Goal: Task Accomplishment & Management: Manage account settings

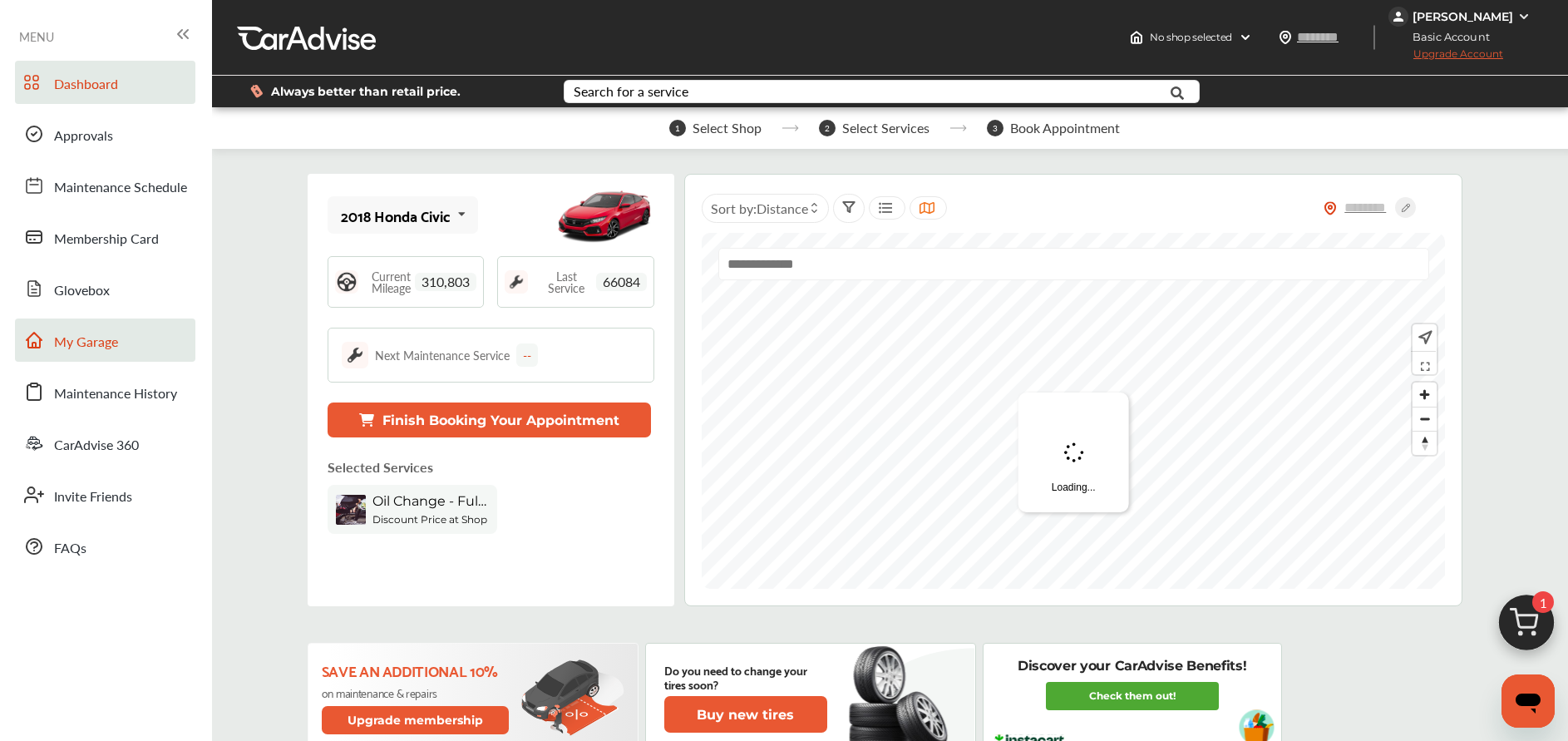
click at [95, 330] on link "My Garage" at bounding box center [105, 340] width 180 height 43
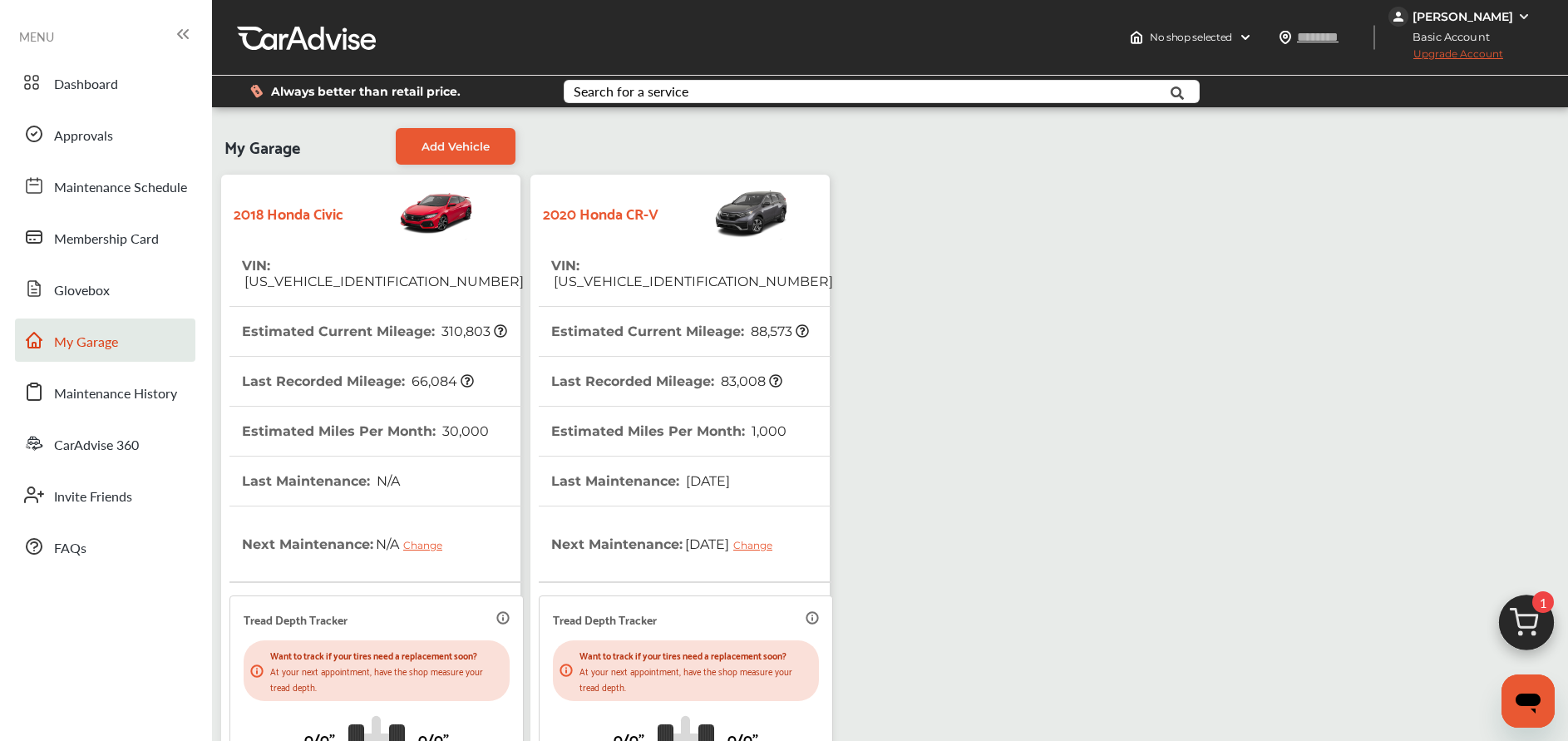
click at [718, 274] on span "7FART6H82LE016612" at bounding box center [692, 281] width 282 height 16
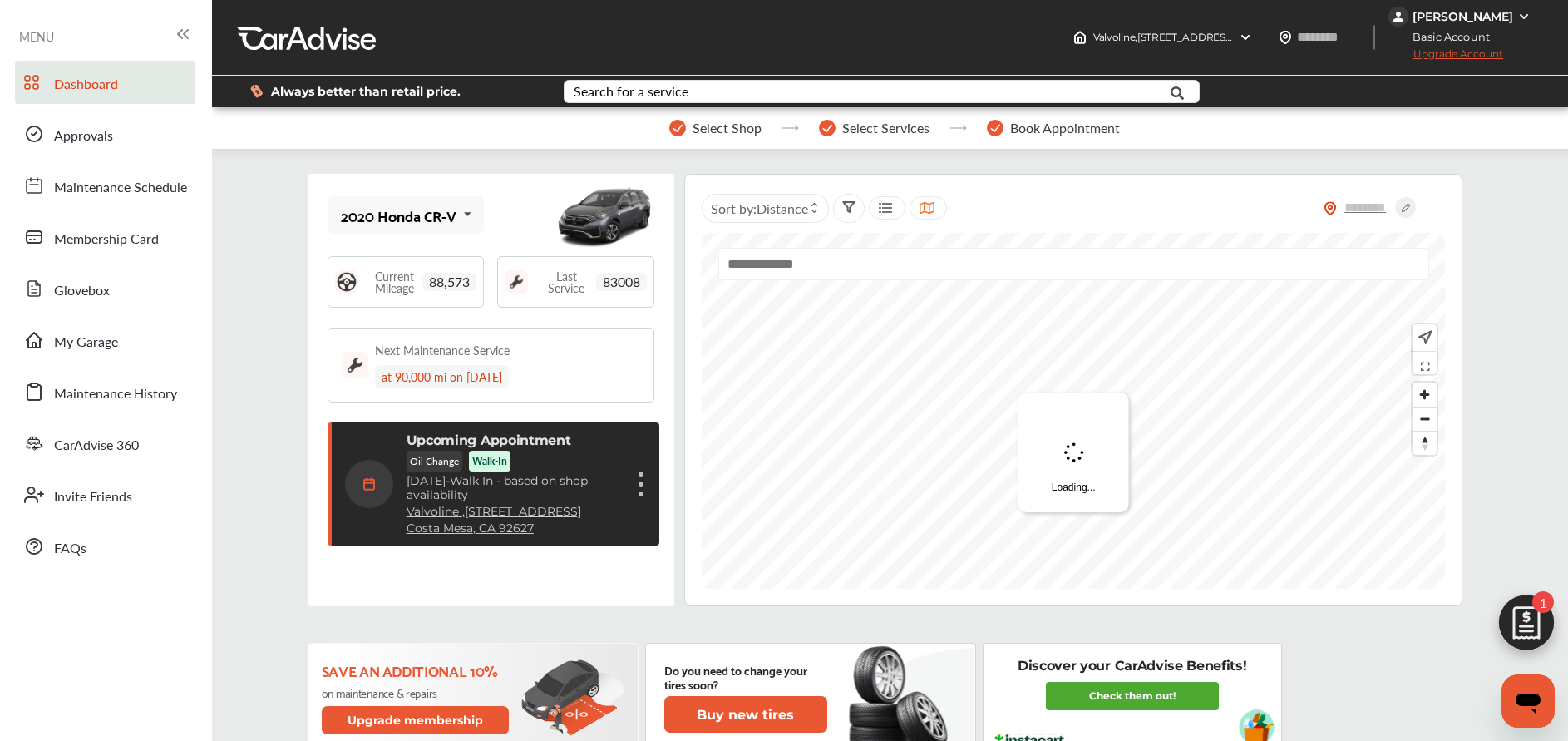
click at [636, 491] on div "Cancel appointment Modify appointment Show details" at bounding box center [641, 484] width 10 height 30
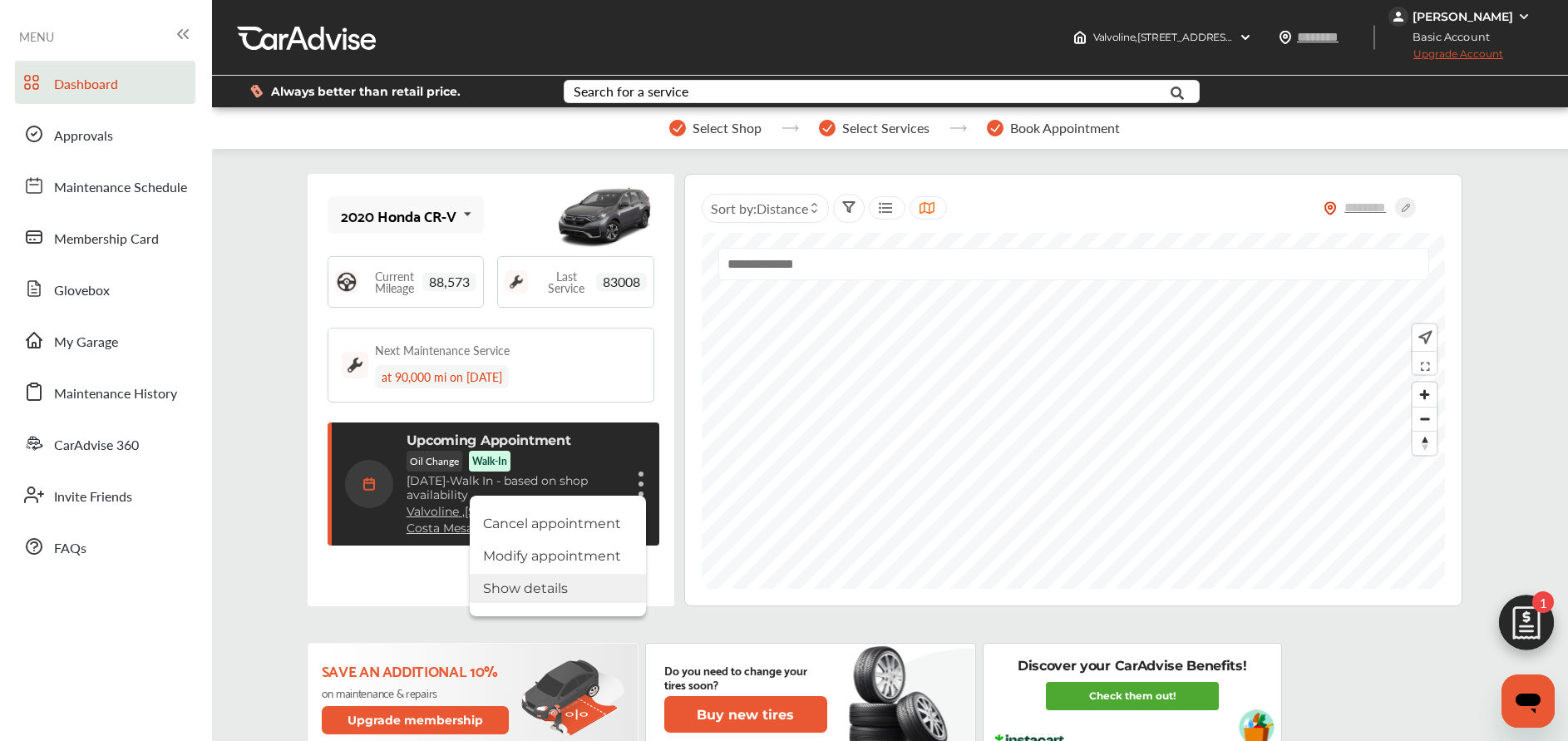
click at [550, 580] on li "Show details" at bounding box center [558, 589] width 177 height 29
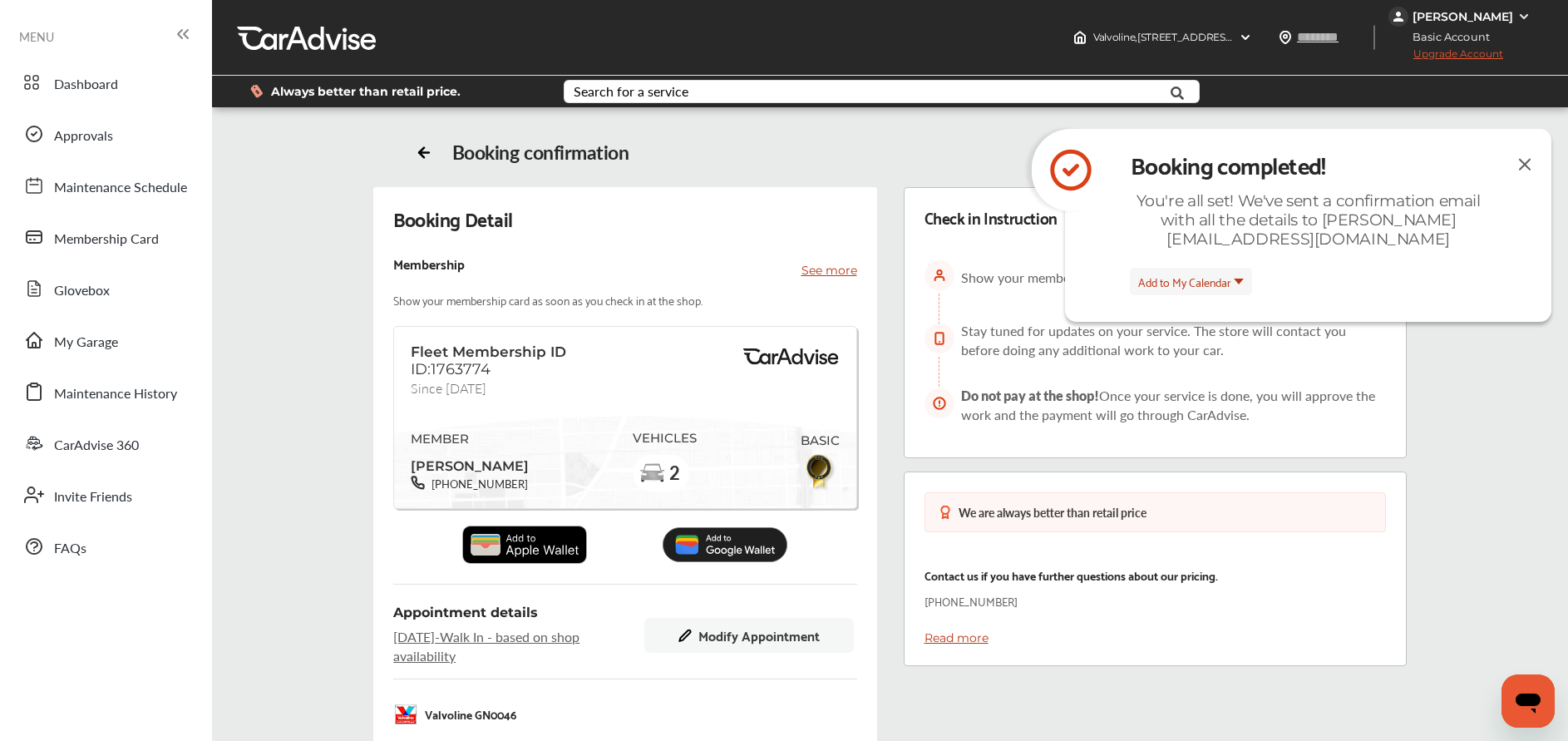
scroll to position [485, 0]
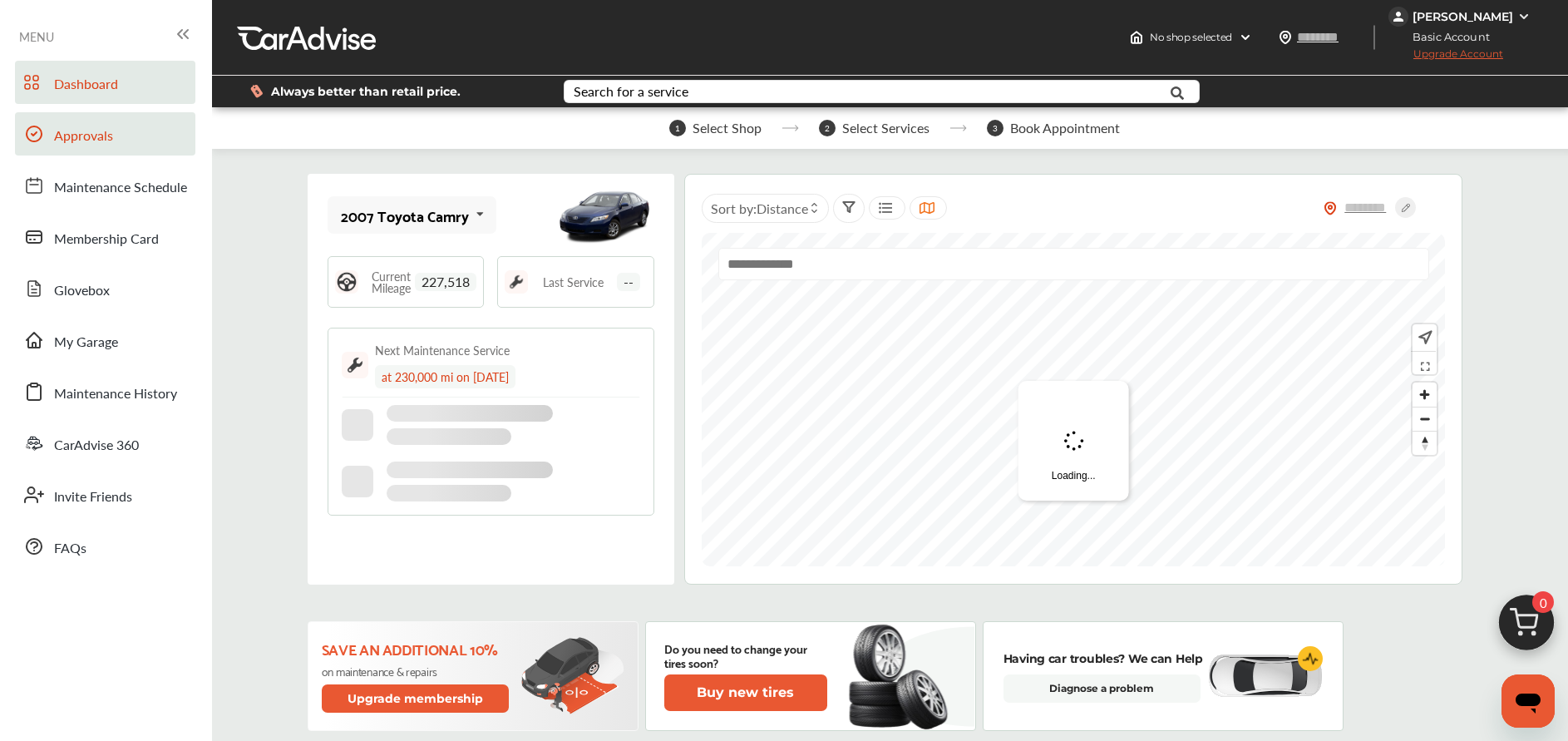
click at [89, 142] on span "Approvals" at bounding box center [83, 136] width 59 height 22
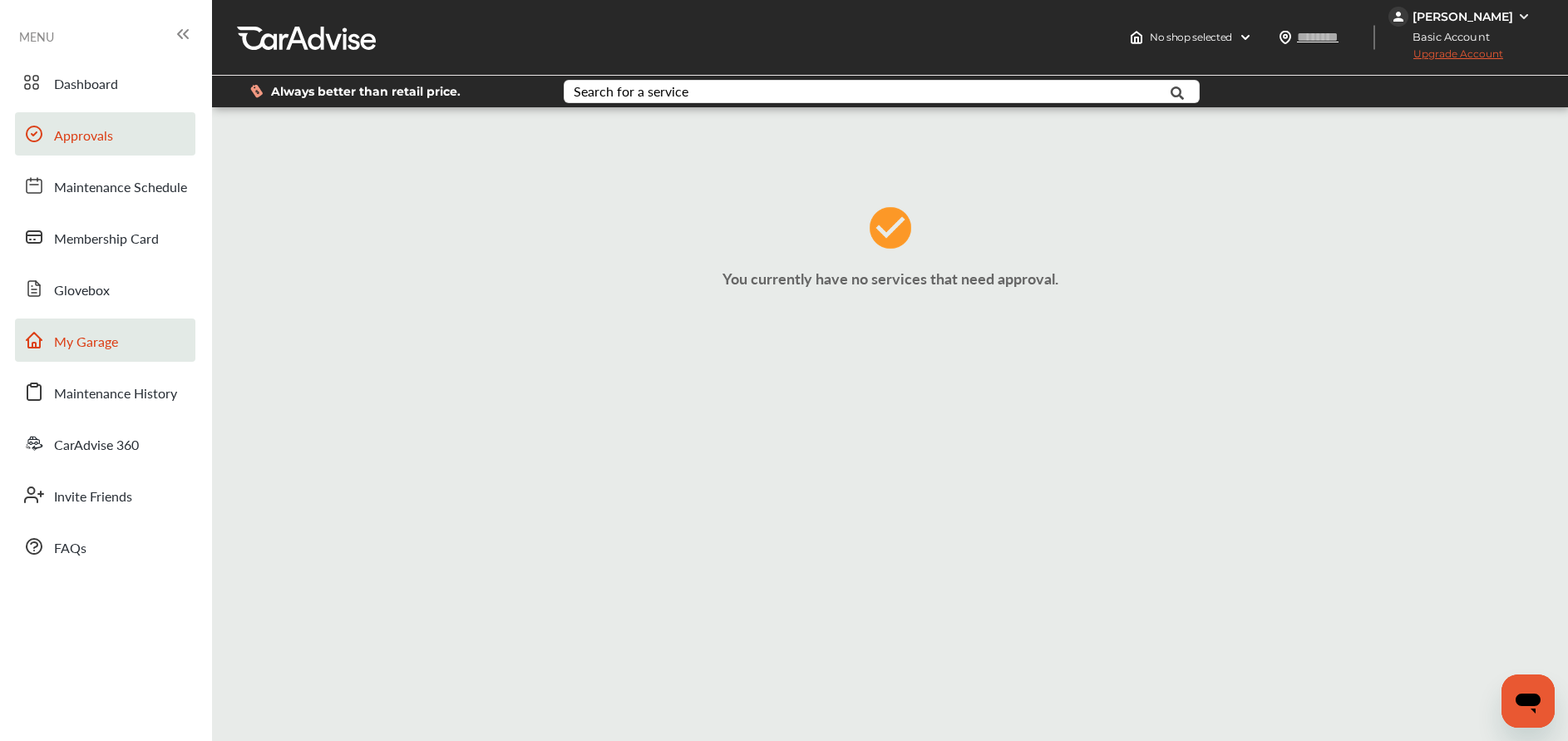
click at [93, 332] on span "My Garage" at bounding box center [86, 342] width 64 height 22
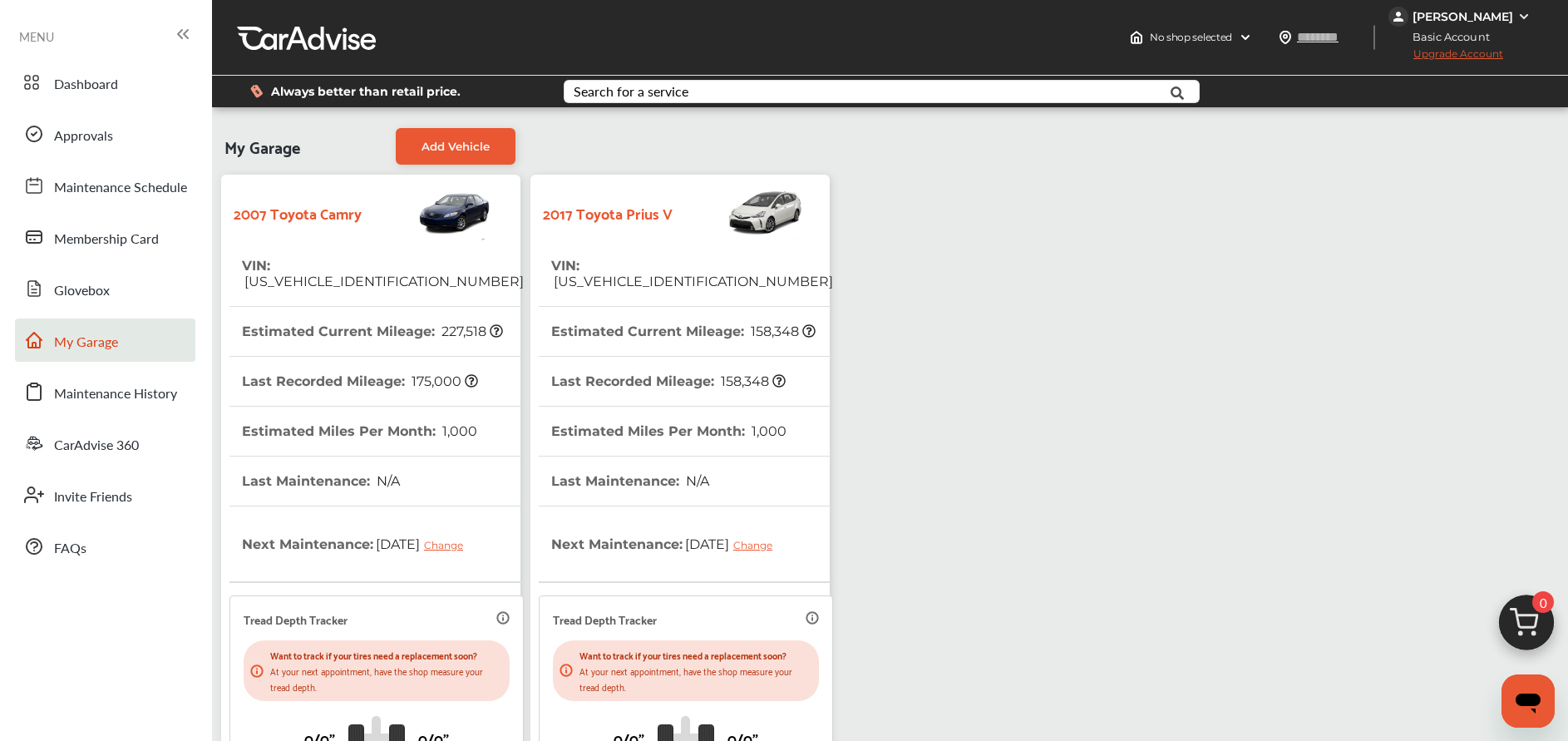
click at [626, 274] on span "[US_VEHICLE_IDENTIFICATION_NUMBER]" at bounding box center [692, 281] width 282 height 16
click at [109, 126] on span "Approvals" at bounding box center [83, 136] width 59 height 22
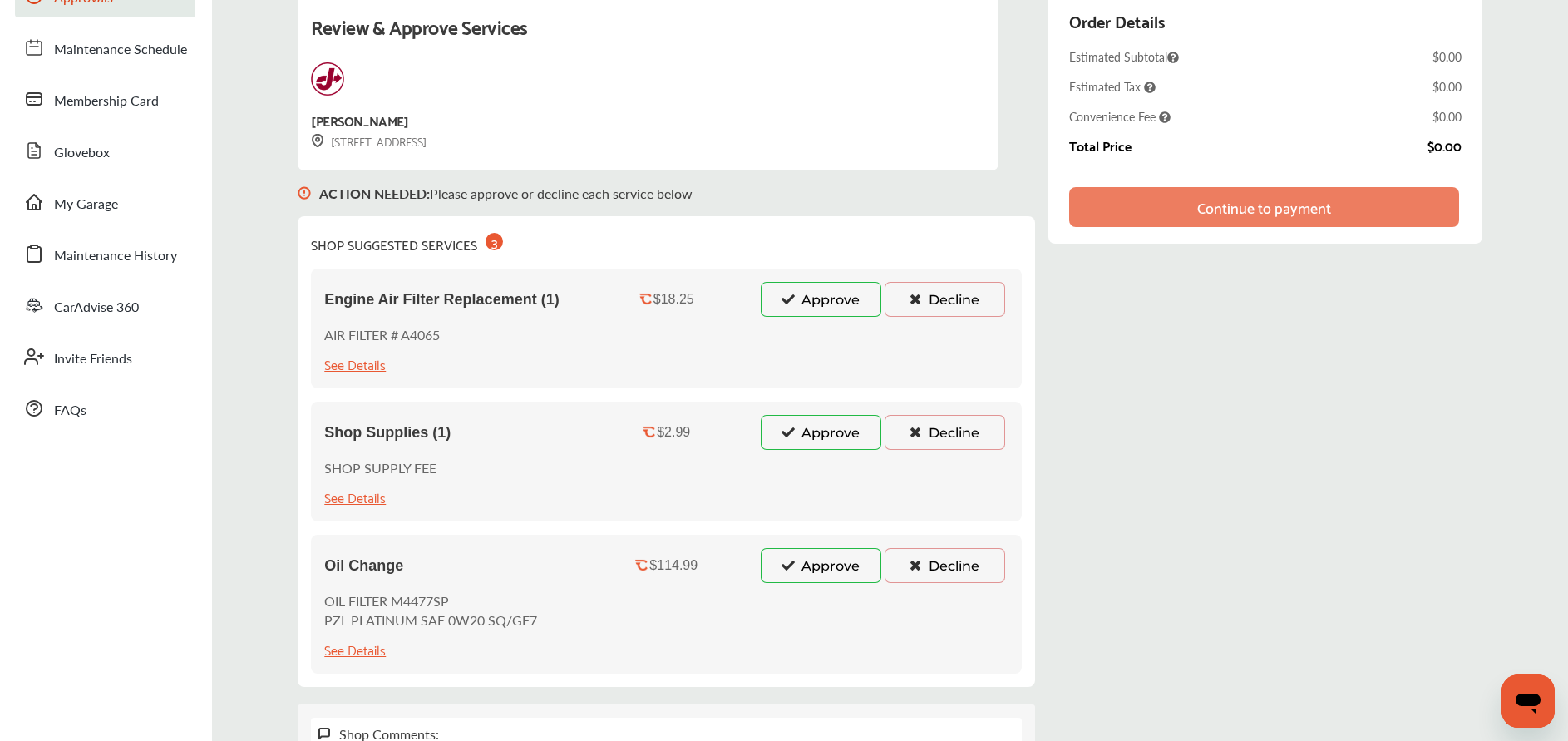
scroll to position [139, 0]
